Goal: Task Accomplishment & Management: Use online tool/utility

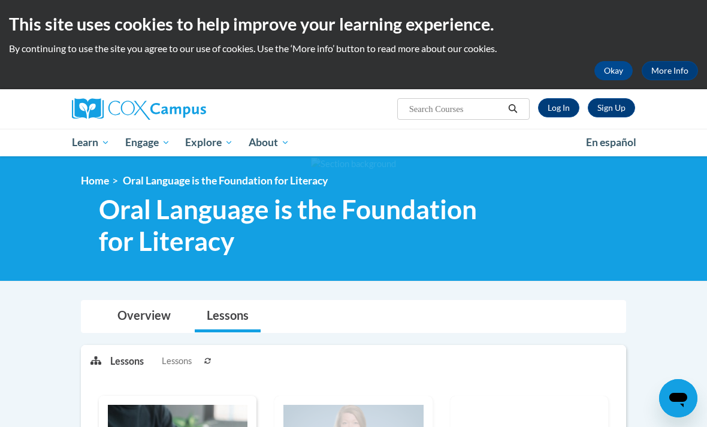
click at [557, 114] on link "Log In" at bounding box center [558, 107] width 41 height 19
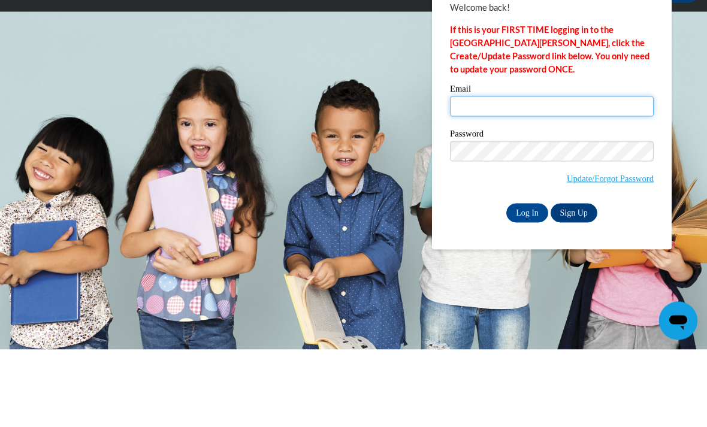
type input "ajohnson44@daltonstate.edu"
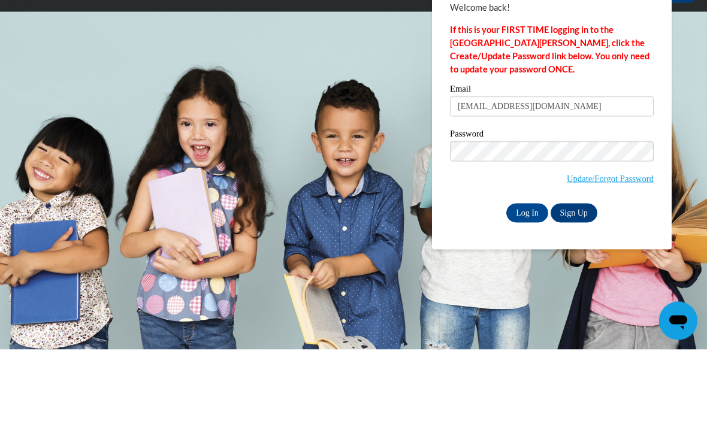
click at [528, 281] on input "Log In" at bounding box center [528, 290] width 42 height 19
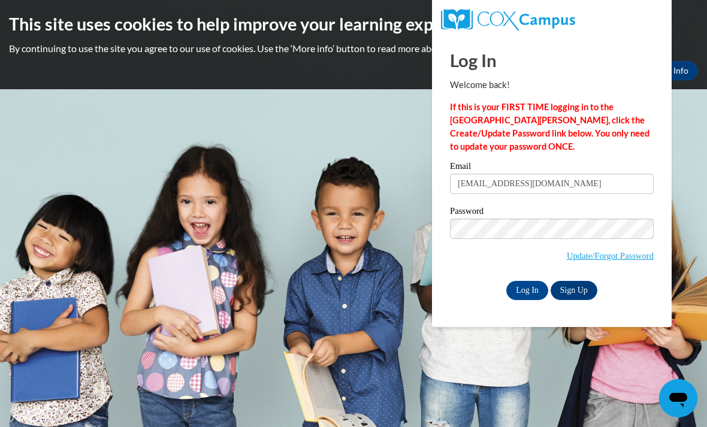
click at [533, 291] on input "Log In" at bounding box center [528, 290] width 42 height 19
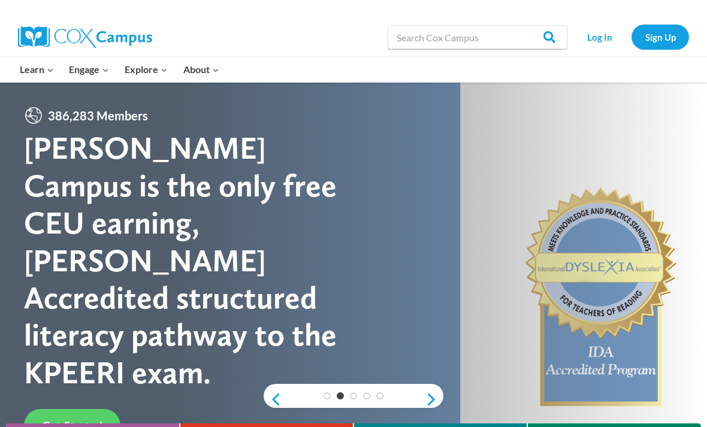
click at [599, 37] on link "Log In" at bounding box center [600, 37] width 52 height 25
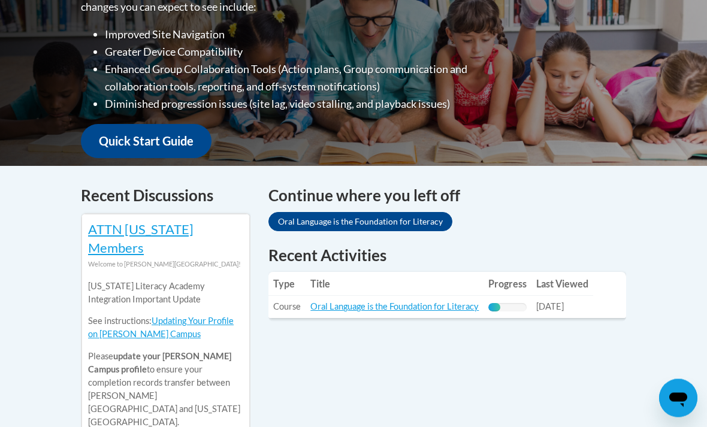
scroll to position [356, 0]
click at [445, 302] on link "Oral Language is the Foundation for Literacy" at bounding box center [395, 307] width 168 height 10
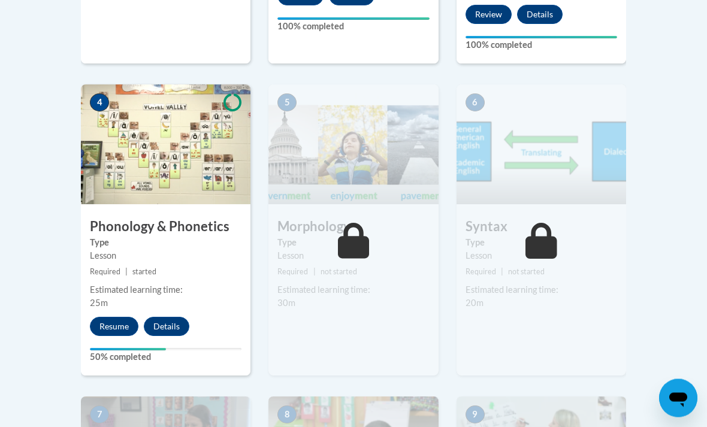
scroll to position [697, 0]
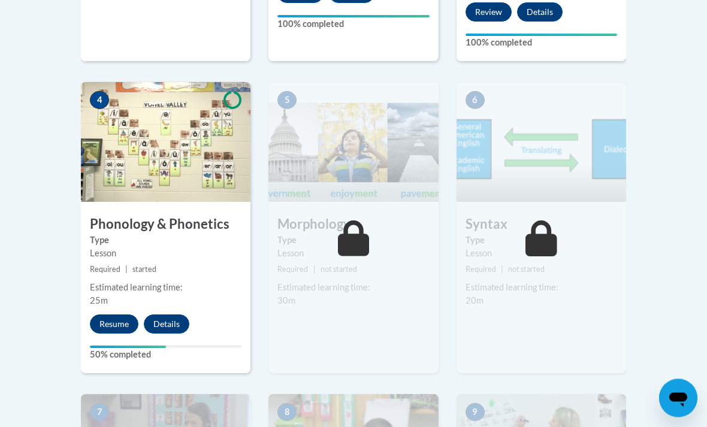
click at [114, 309] on div "4 Phonology & Phonetics Type Lesson Required | started Estimated learning time:…" at bounding box center [166, 228] width 170 height 291
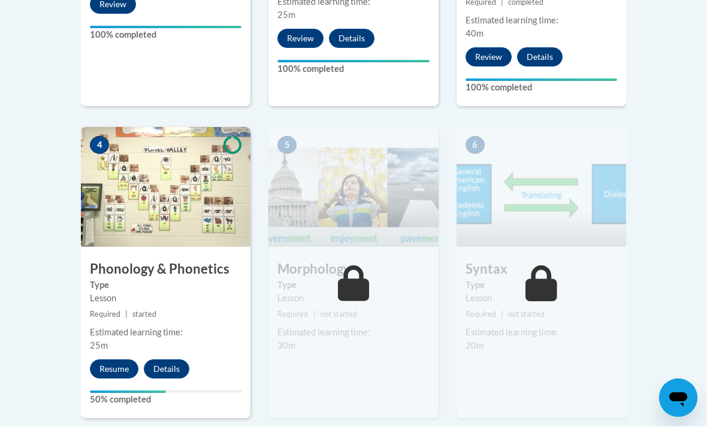
scroll to position [653, 0]
click at [116, 367] on button "Resume" at bounding box center [114, 369] width 49 height 19
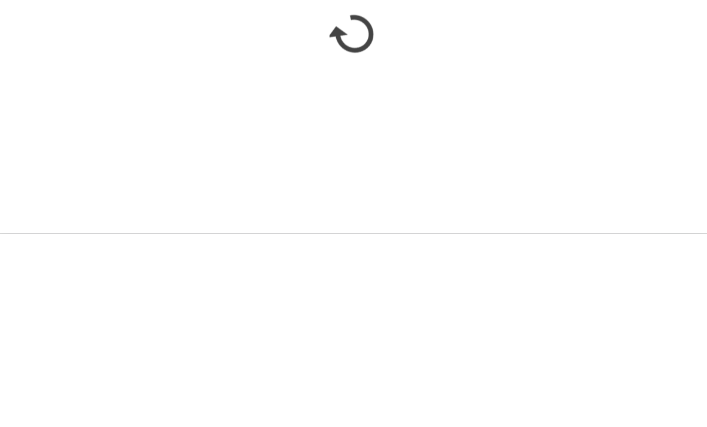
scroll to position [846, 0]
